Goal: Task Accomplishment & Management: Complete application form

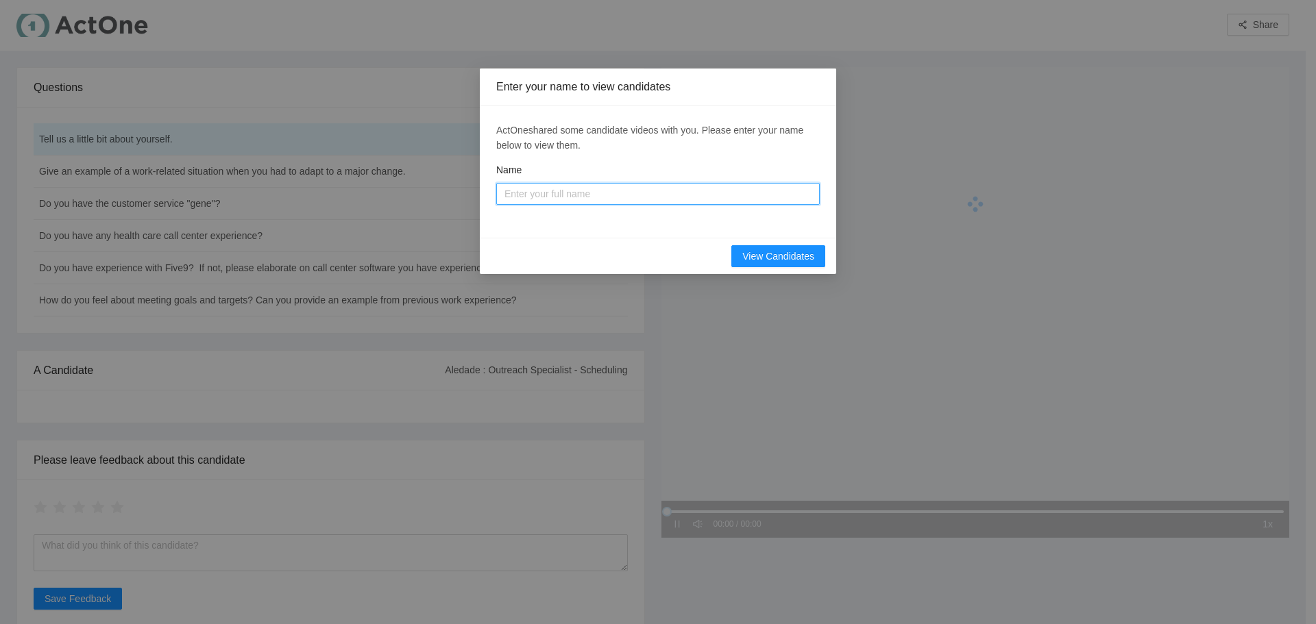
click at [759, 196] on input "Name" at bounding box center [657, 194] width 323 height 22
type input "[PERSON_NAME]"
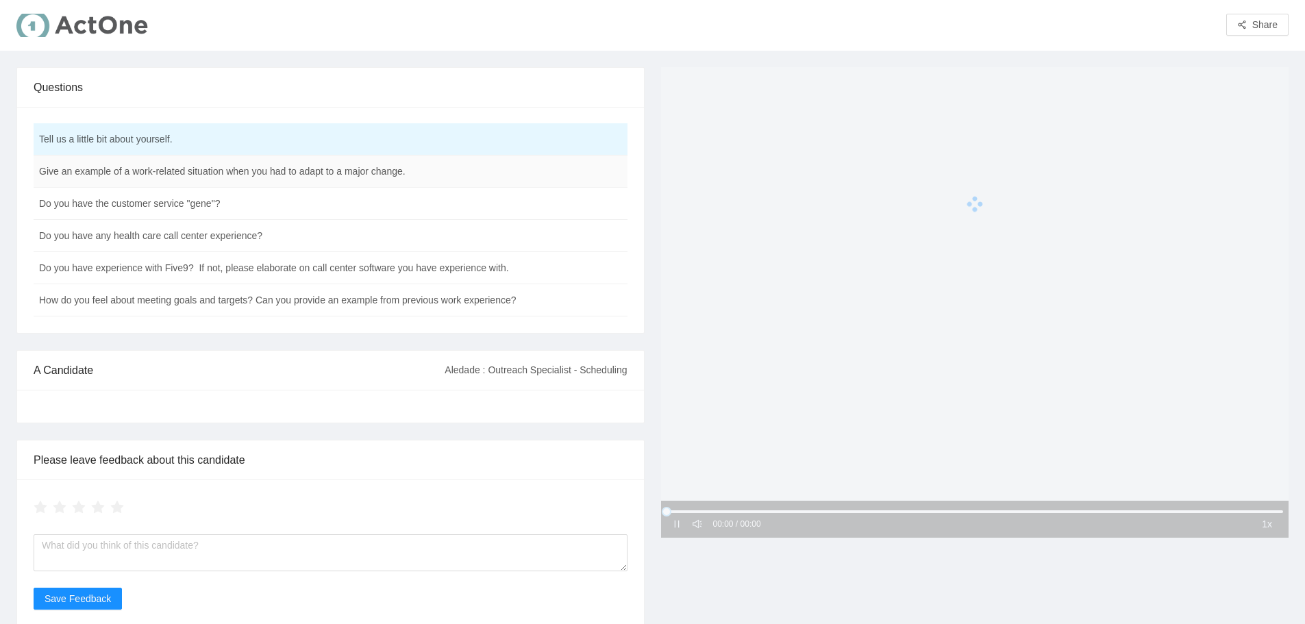
click at [497, 164] on td "Give an example of a work-related situation when you had to adapt to a major ch…" at bounding box center [297, 172] width 526 height 32
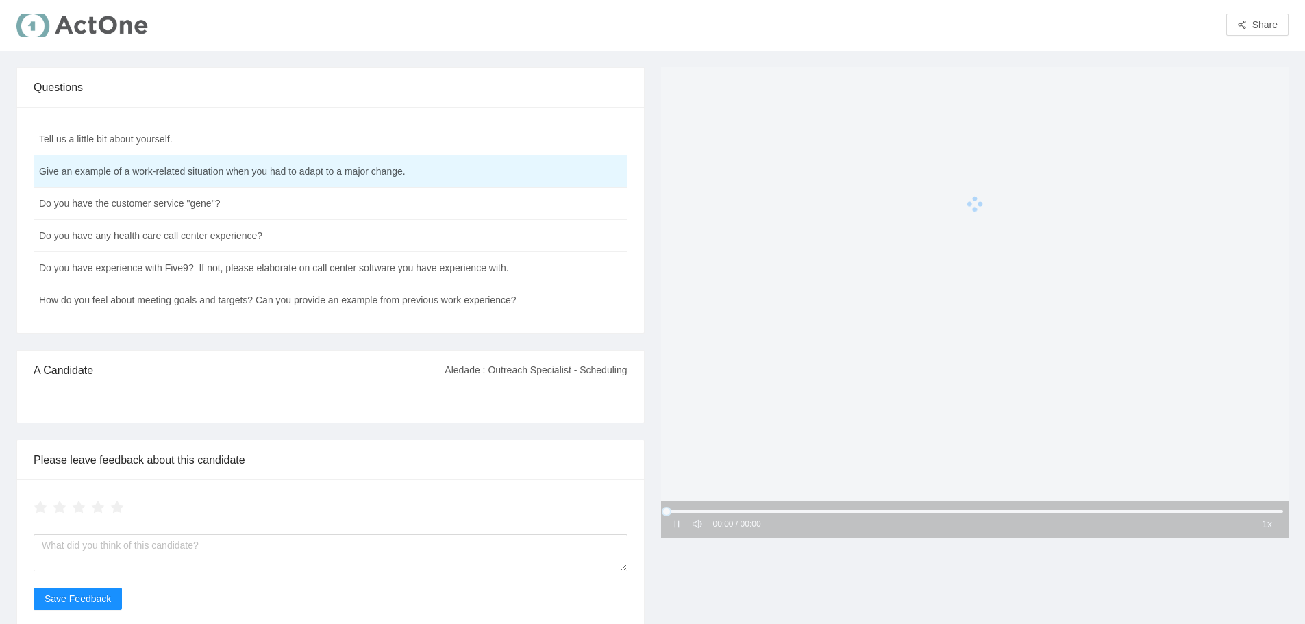
click at [429, 121] on div "Tell us a little bit about yourself. Give an example of a work-related situatio…" at bounding box center [330, 220] width 627 height 226
click at [430, 135] on td "Tell us a little bit about yourself." at bounding box center [297, 139] width 526 height 32
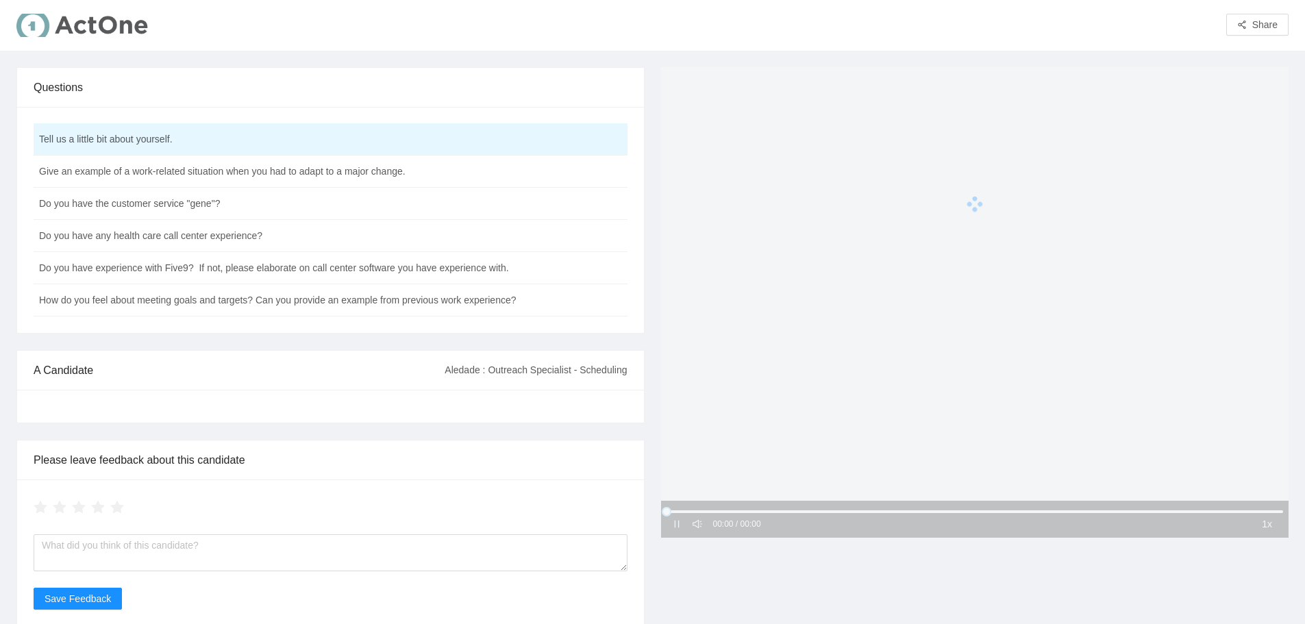
click at [565, 371] on div "Aledade : Outreach Specialist - Scheduling" at bounding box center [536, 370] width 182 height 37
